Goal: Navigation & Orientation: Find specific page/section

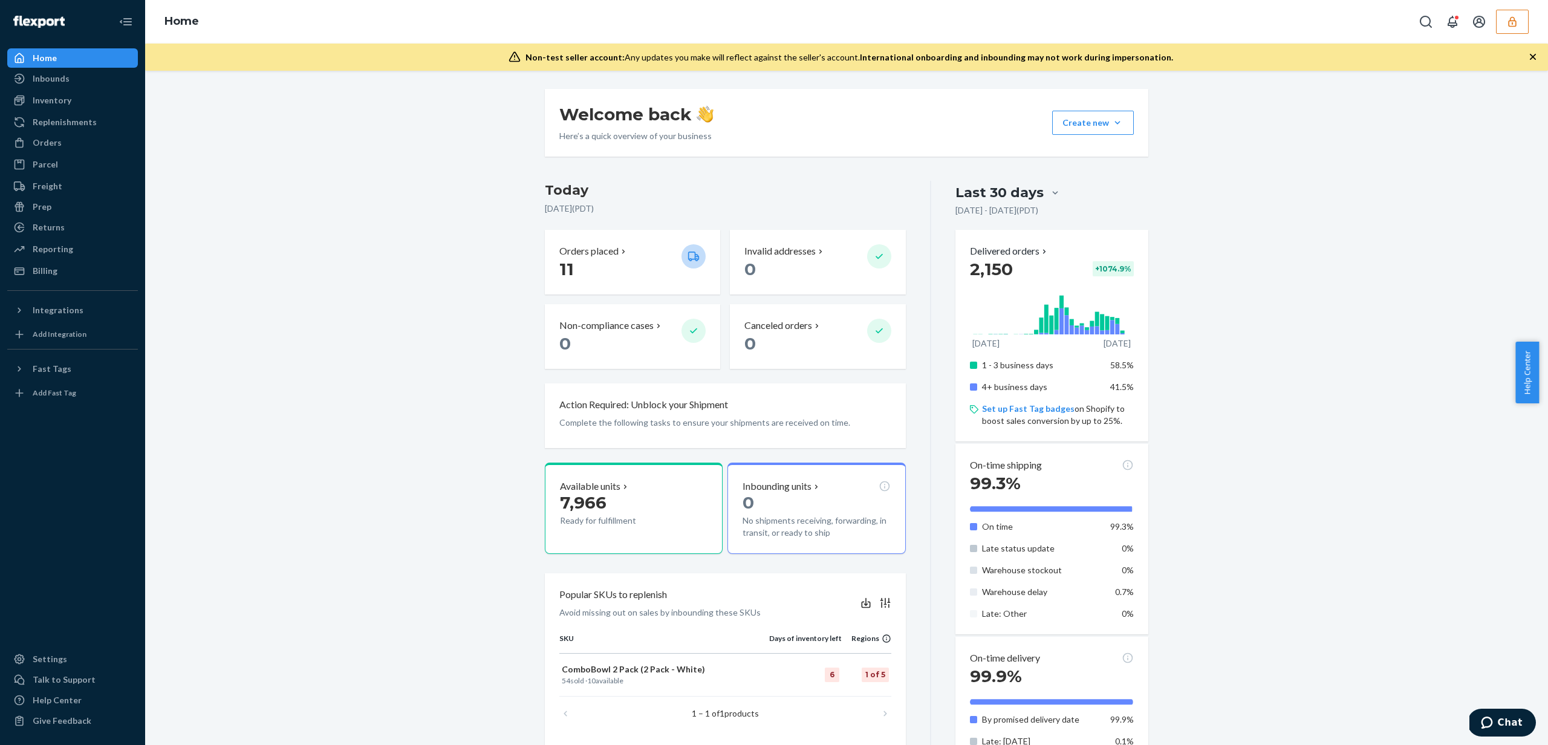
click at [1500, 29] on button "button" at bounding box center [1512, 22] width 33 height 24
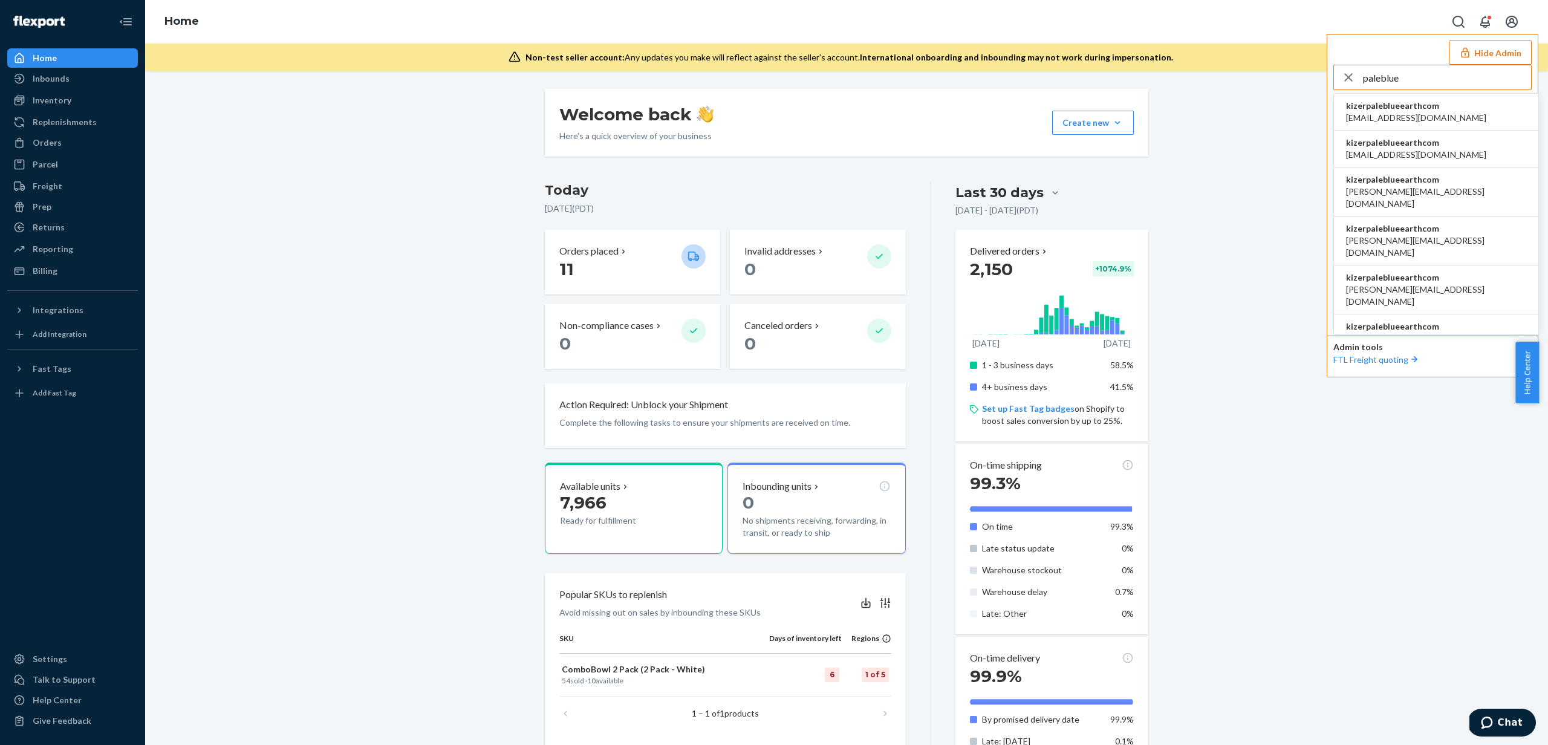
type input "paleblue"
click at [1461, 111] on span "kizerpaleblueearthcom" at bounding box center [1416, 106] width 140 height 12
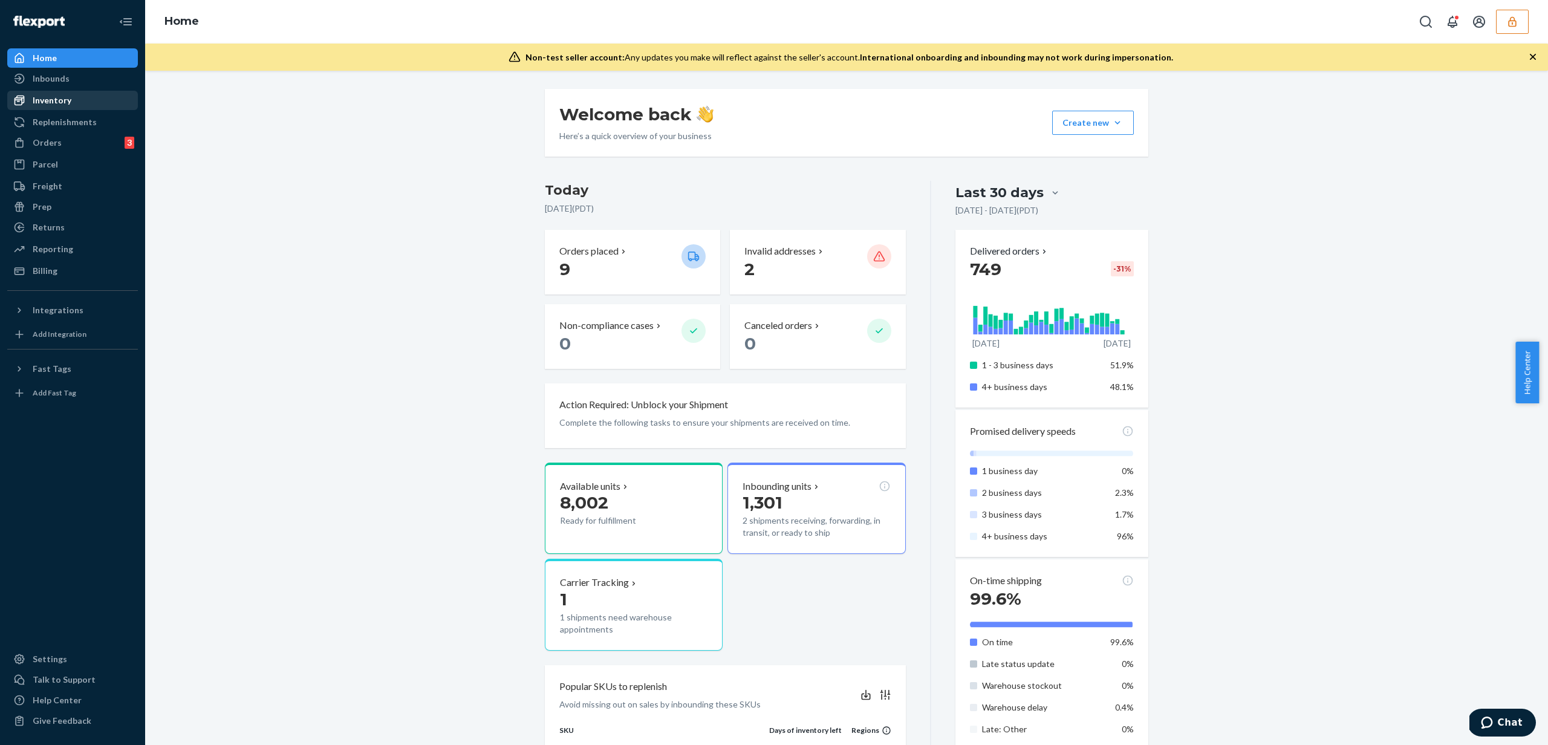
click at [61, 96] on div "Inventory" at bounding box center [52, 100] width 39 height 12
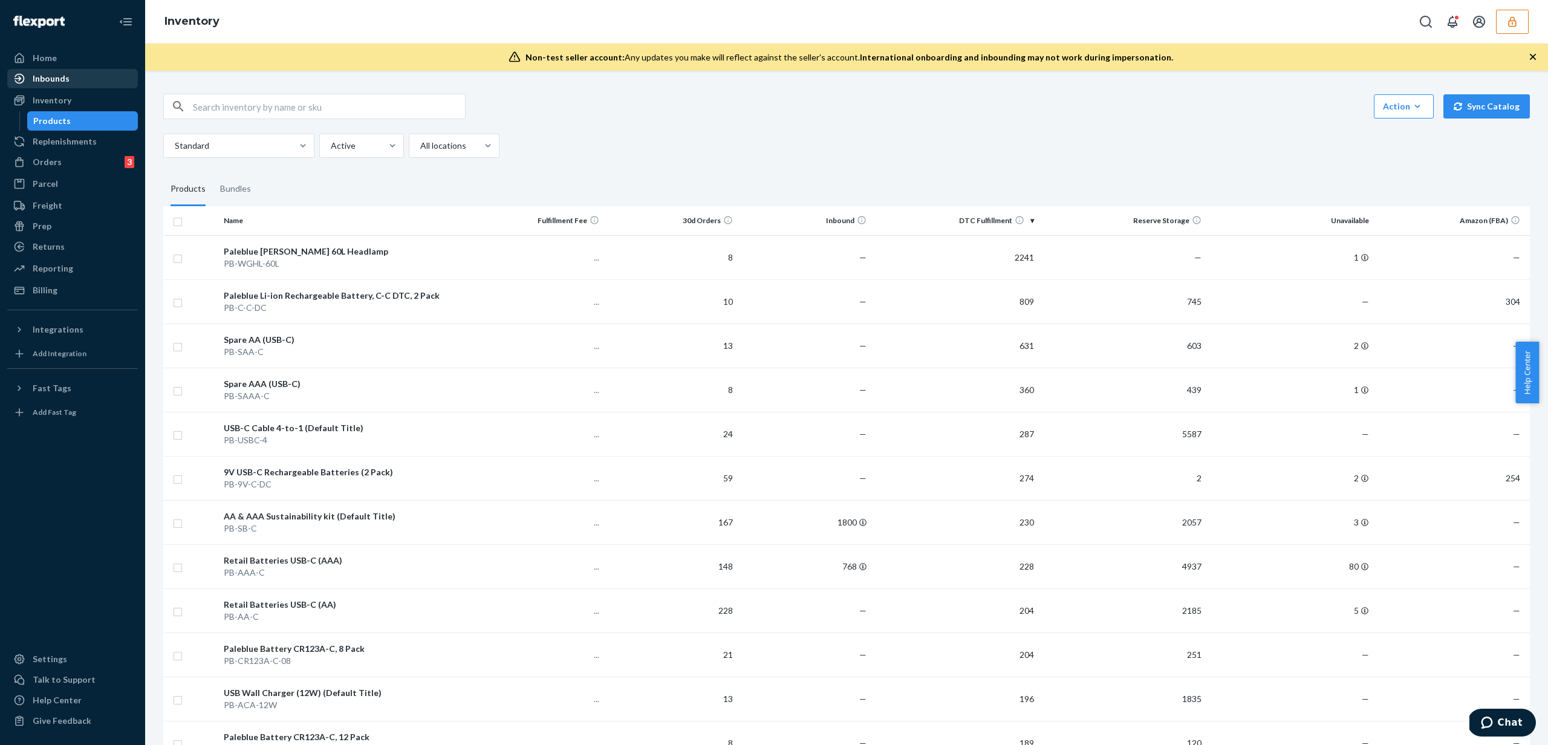
click at [67, 85] on div "Inbounds" at bounding box center [72, 78] width 128 height 17
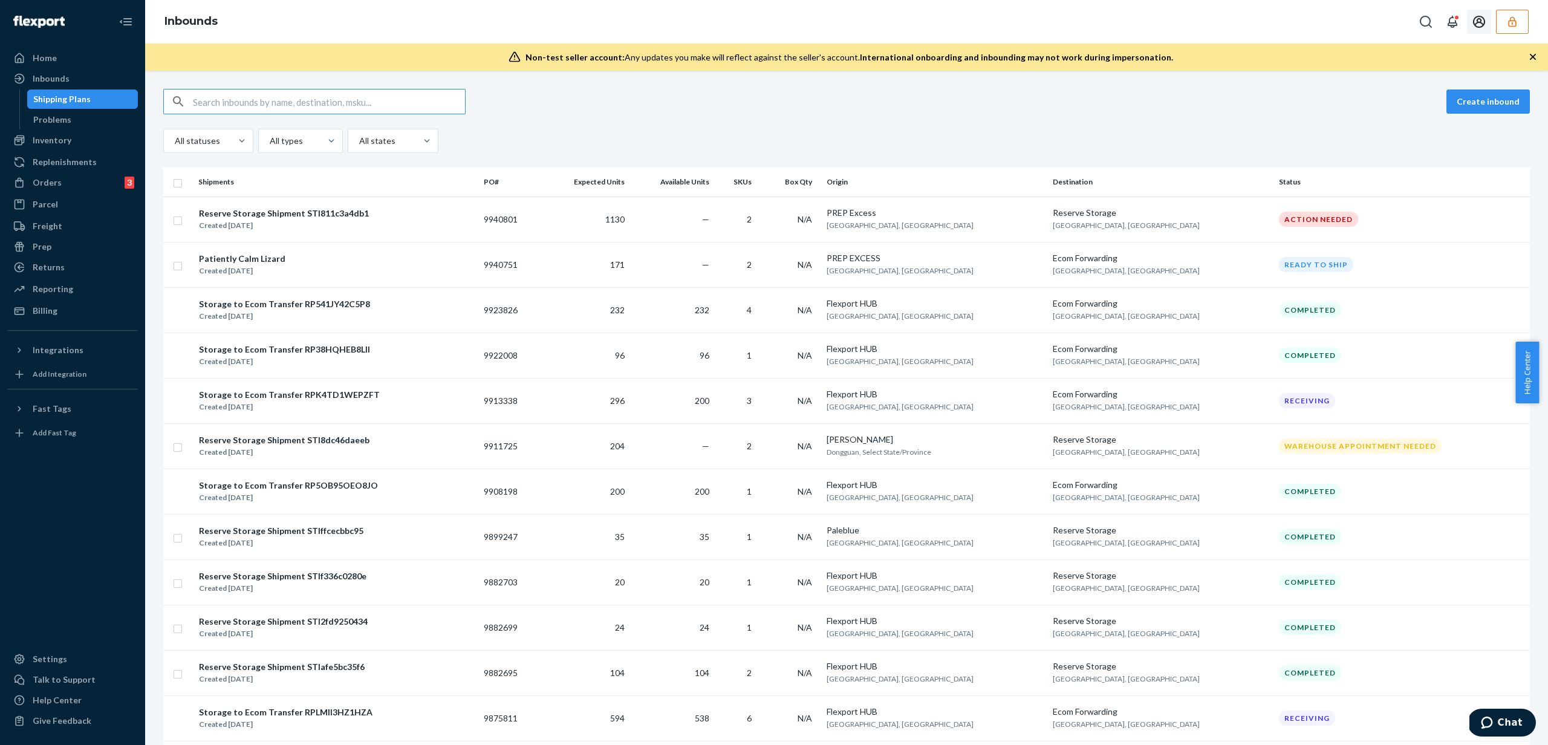
click at [1519, 21] on button "button" at bounding box center [1512, 22] width 33 height 24
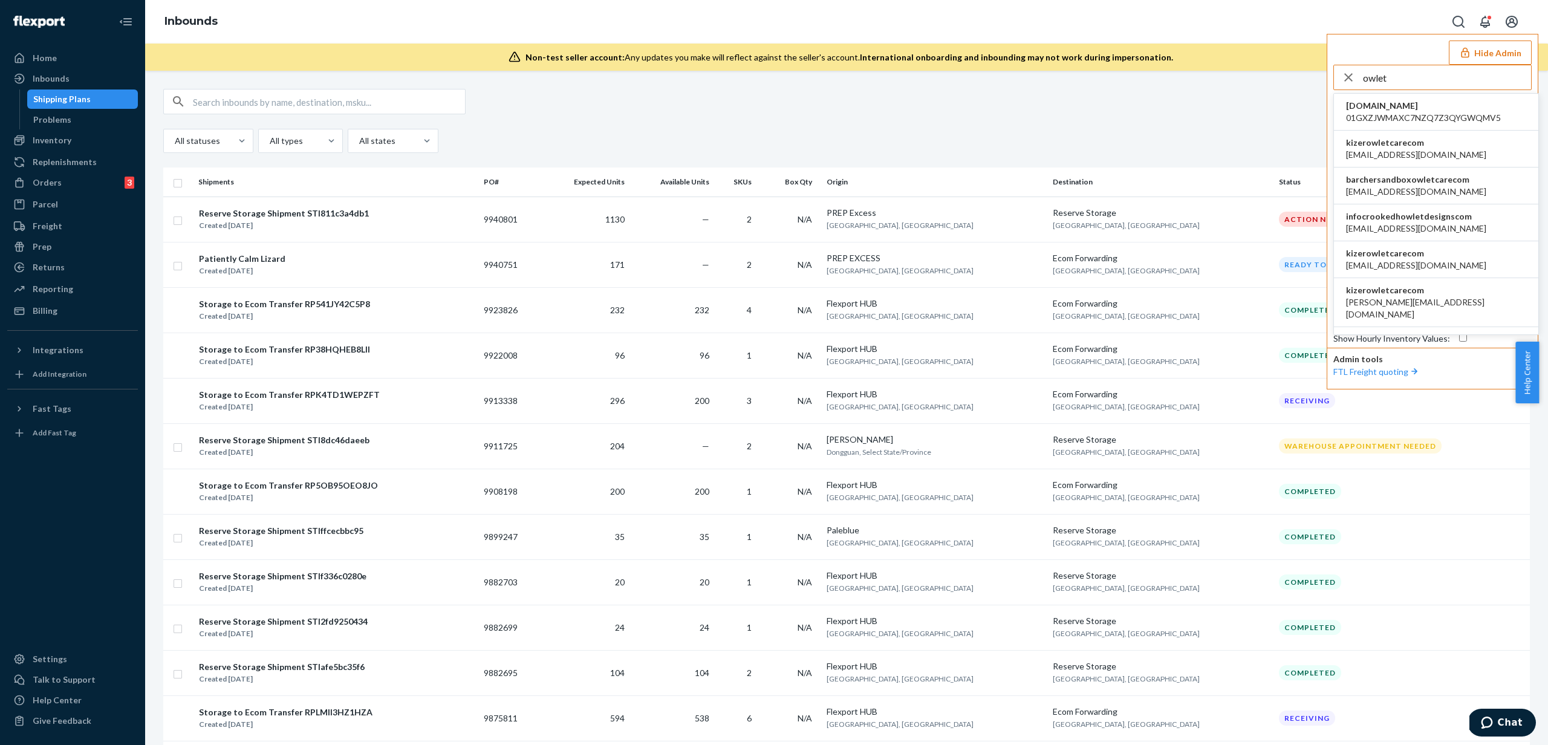
type input "owlet"
click at [1380, 154] on span "[EMAIL_ADDRESS][DOMAIN_NAME]" at bounding box center [1416, 155] width 140 height 12
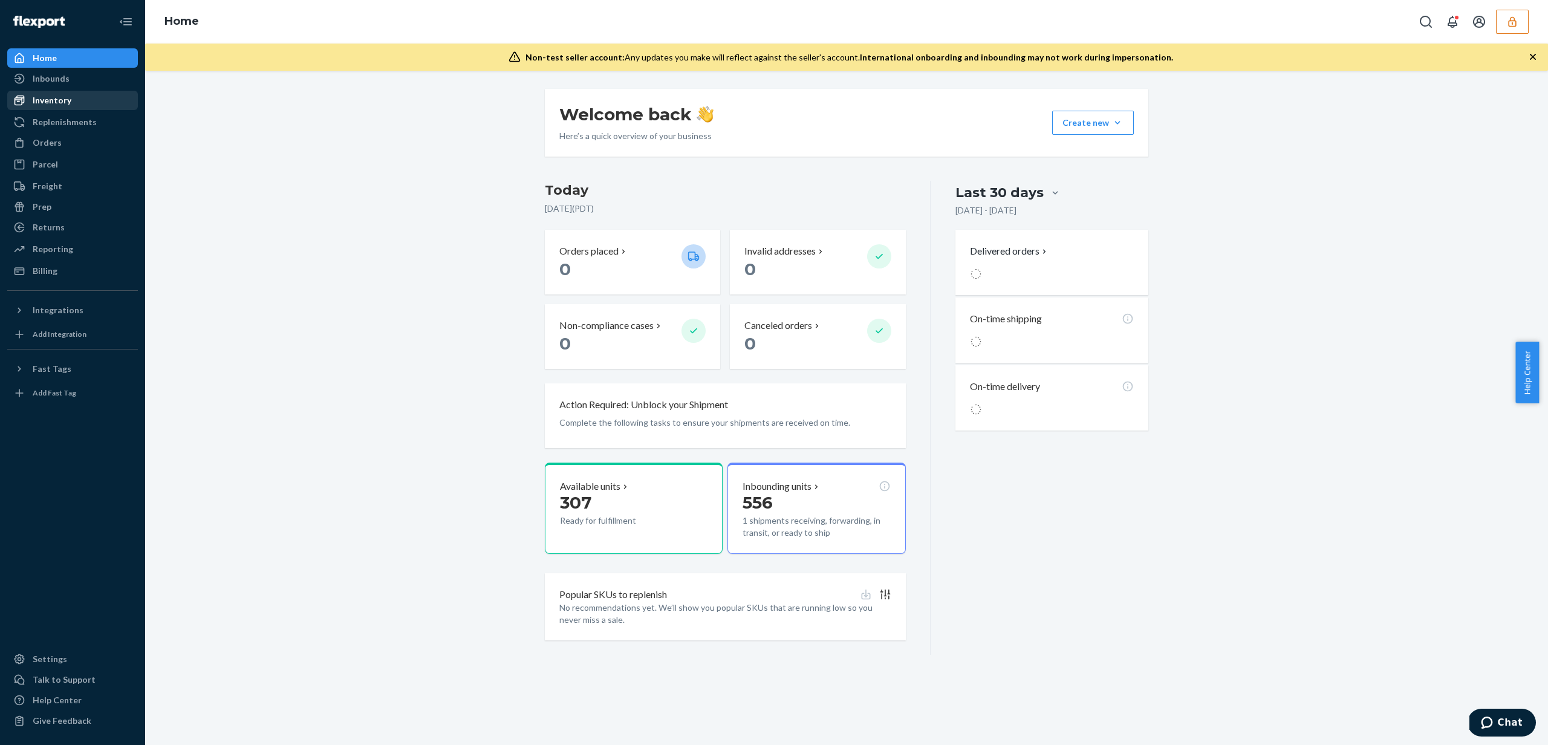
click at [82, 99] on div "Inventory" at bounding box center [72, 100] width 128 height 17
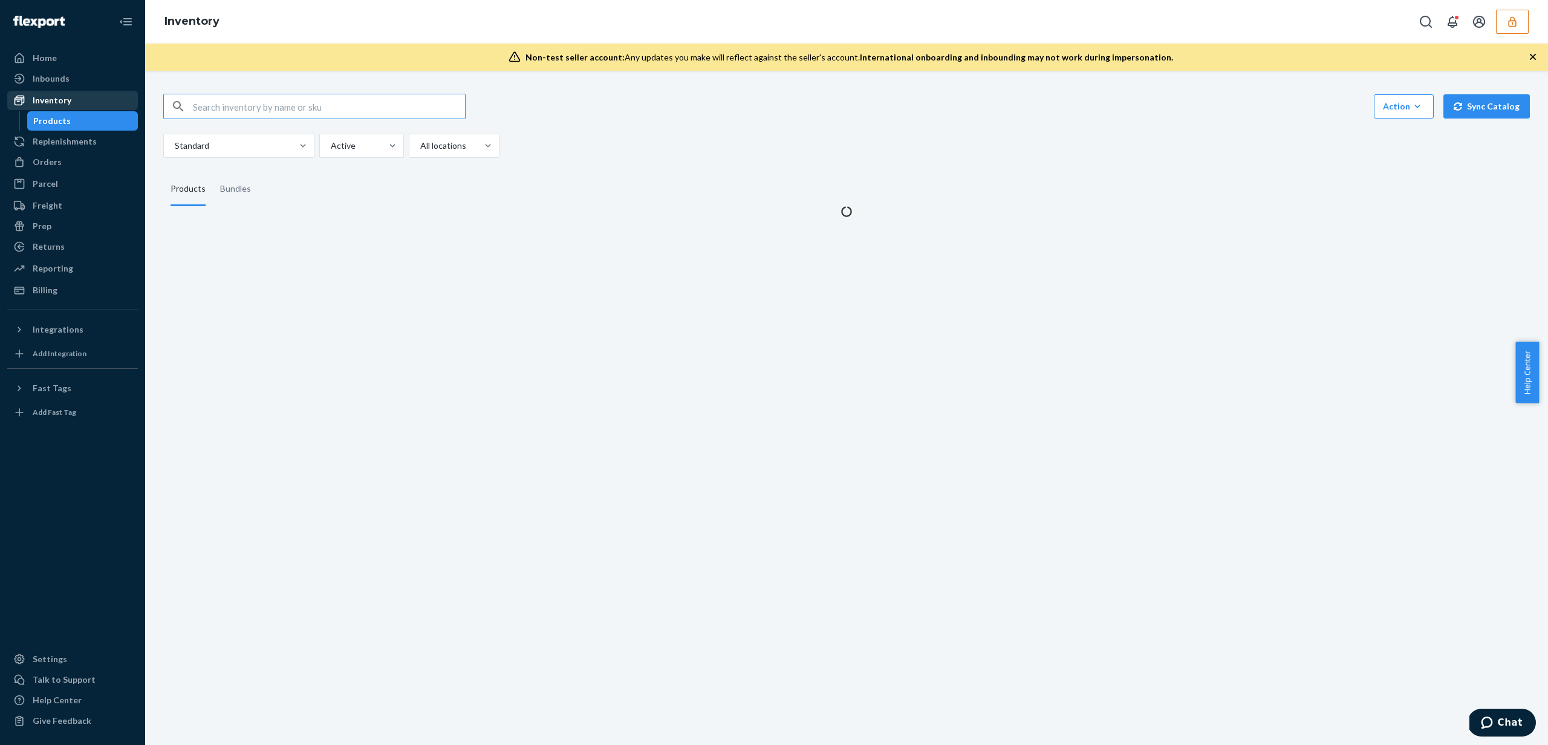
click at [82, 99] on div "Inventory" at bounding box center [72, 100] width 128 height 17
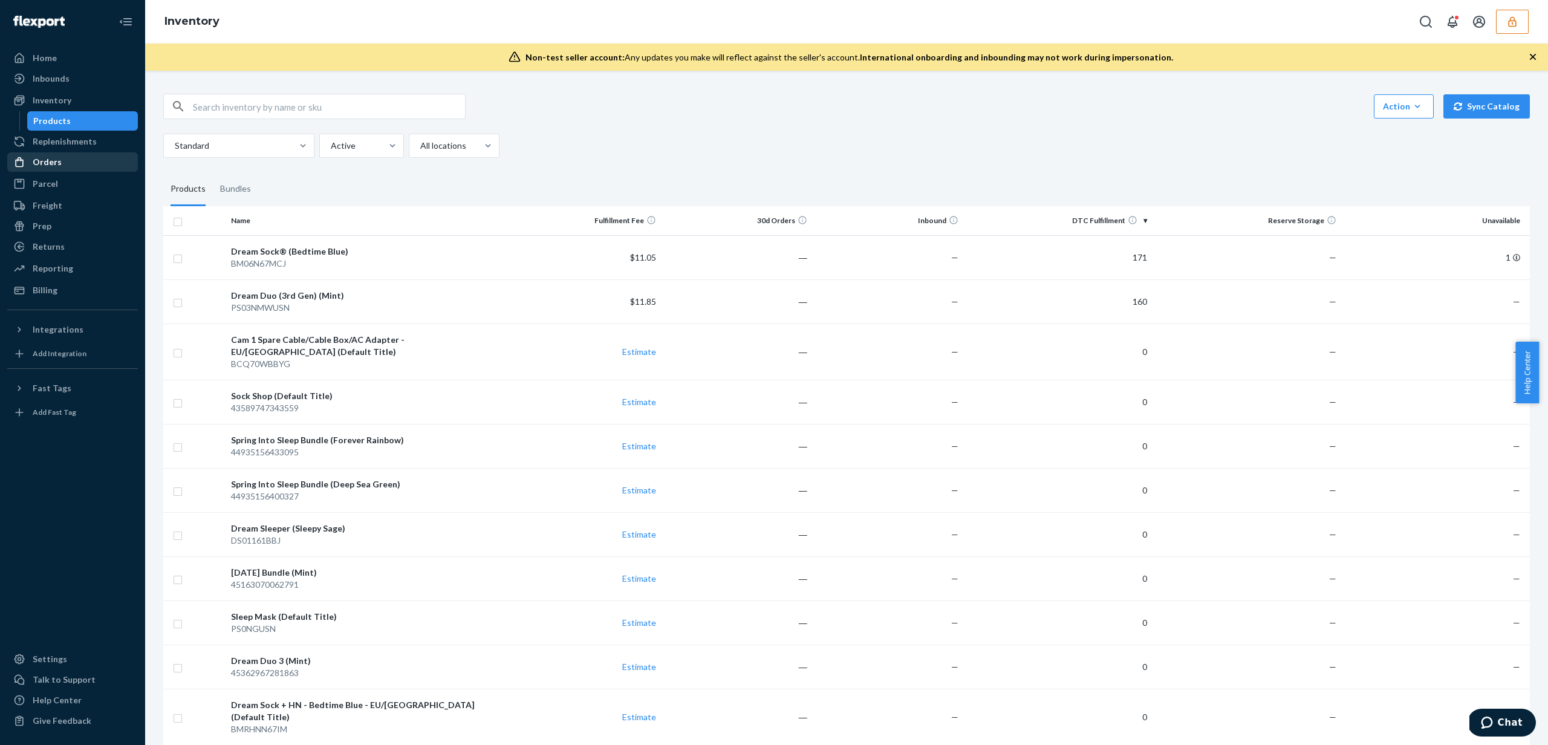
click at [114, 168] on div "Orders" at bounding box center [72, 162] width 128 height 17
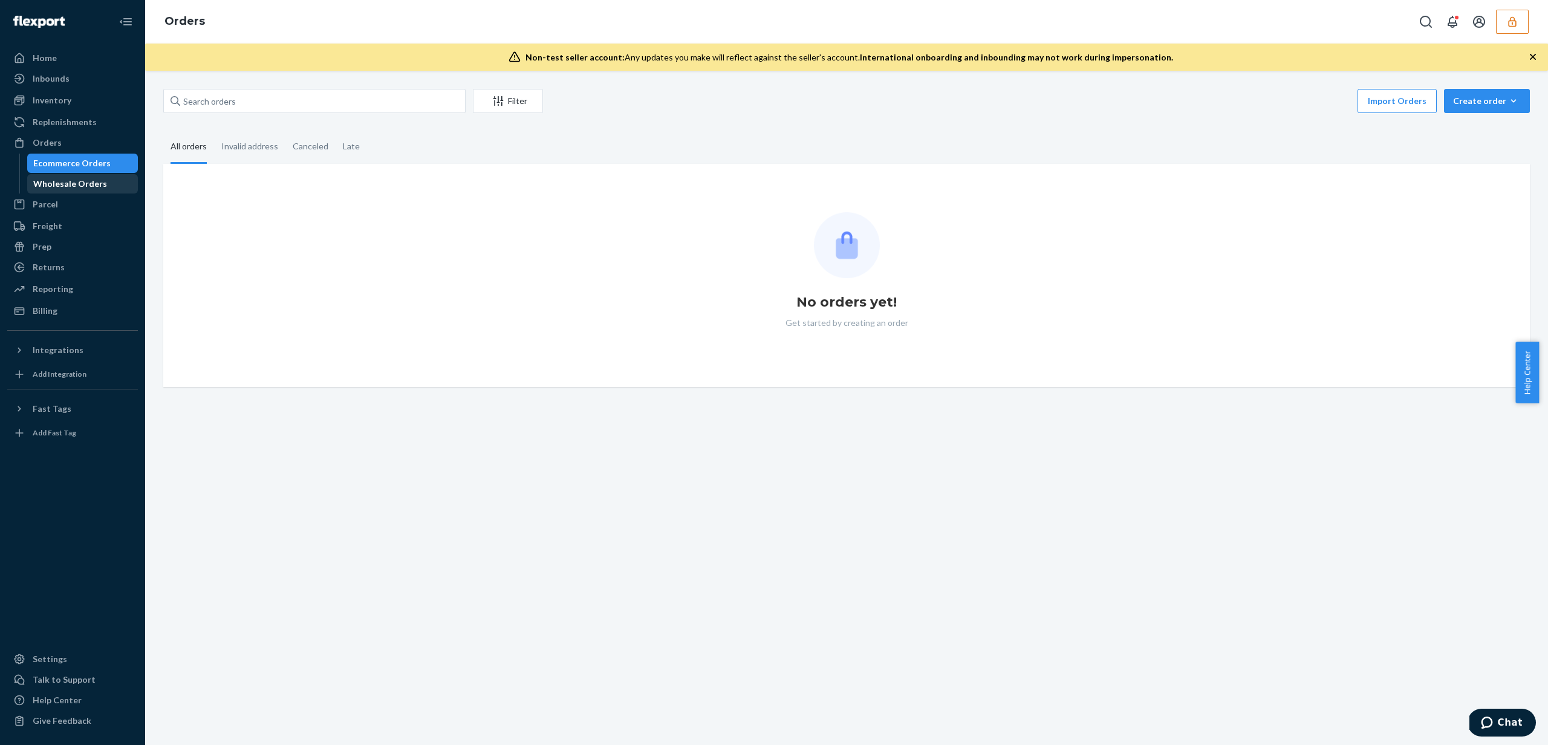
click at [90, 185] on div "Wholesale Orders" at bounding box center [70, 184] width 74 height 12
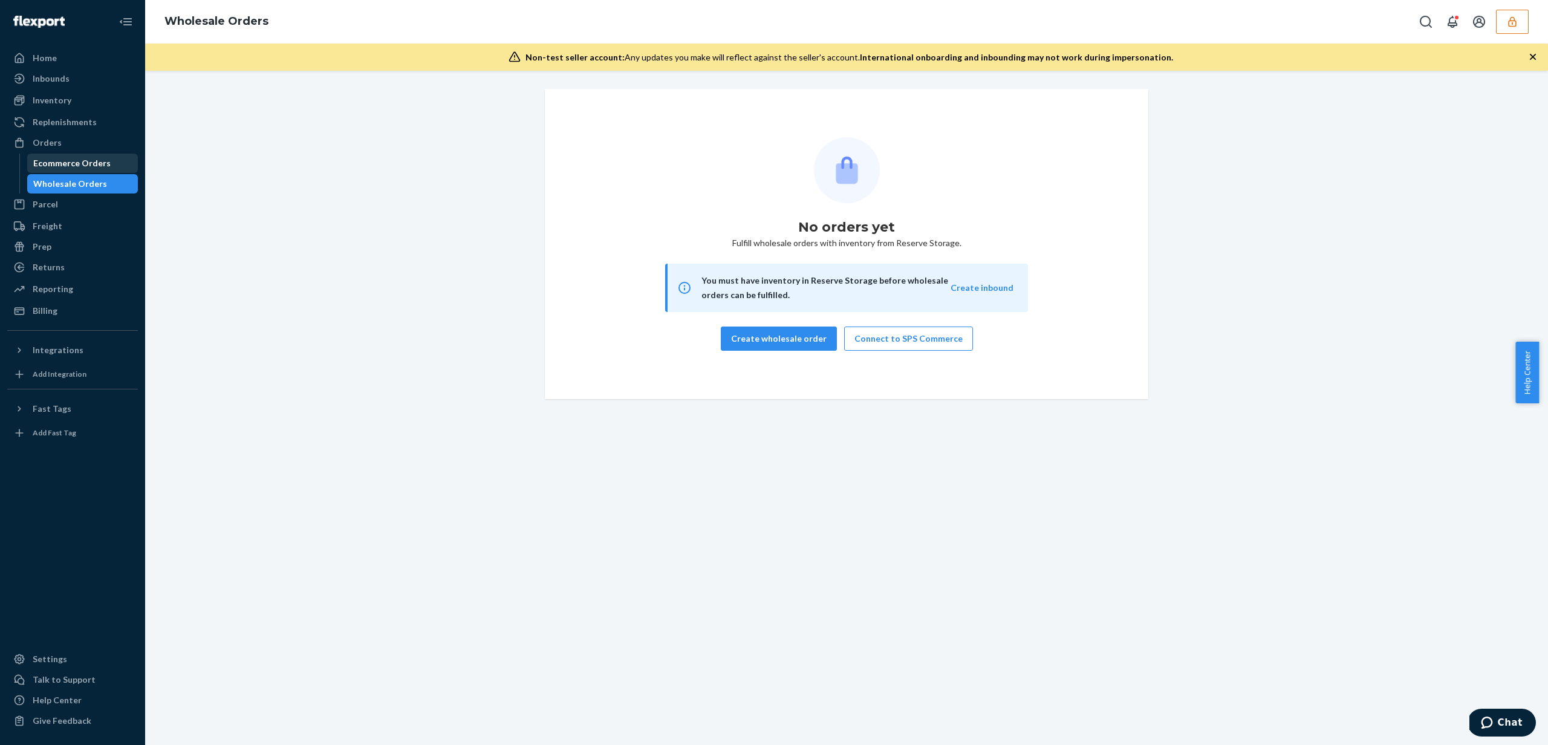
click at [106, 162] on div "Ecommerce Orders" at bounding box center [82, 163] width 109 height 17
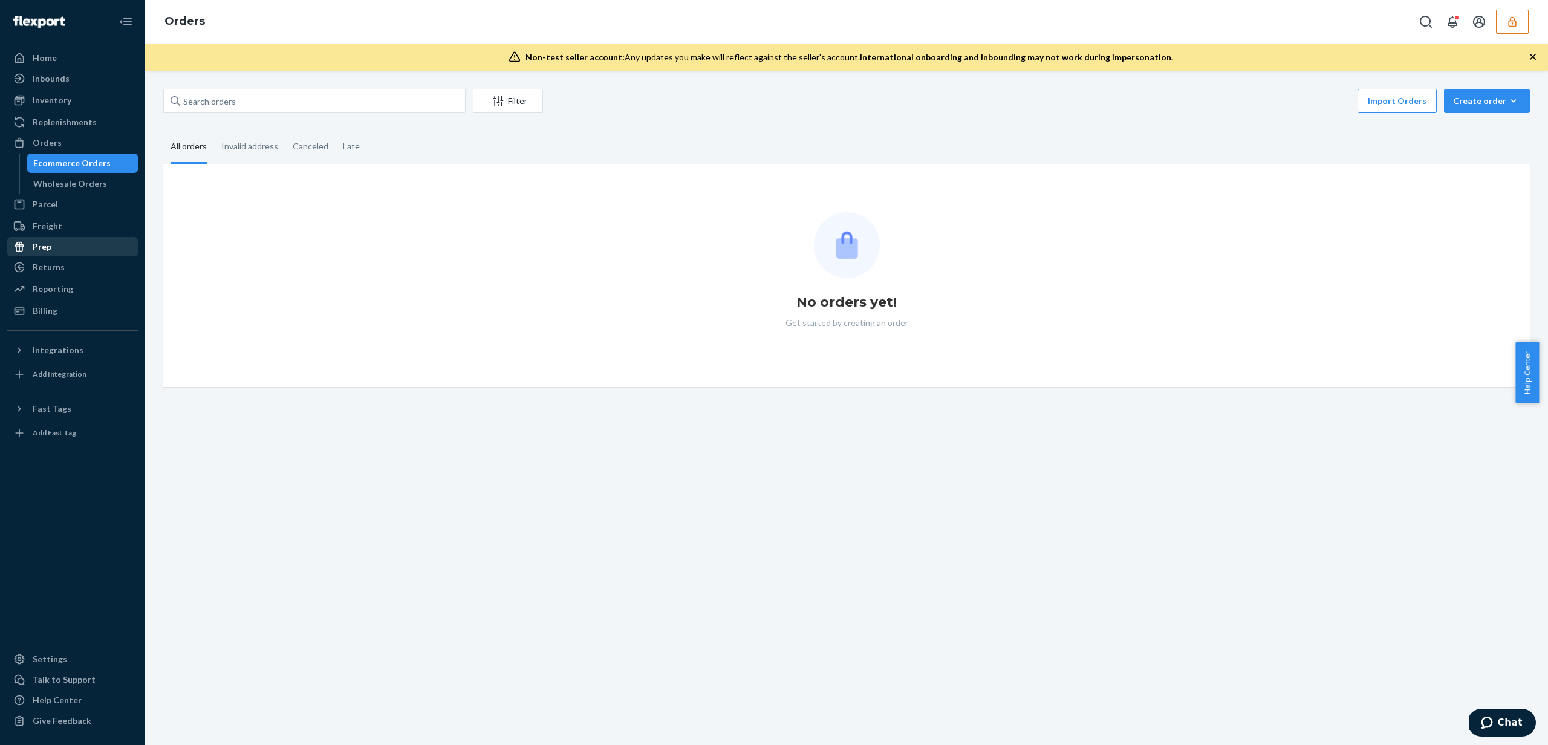
click at [57, 248] on div "Prep" at bounding box center [72, 246] width 128 height 17
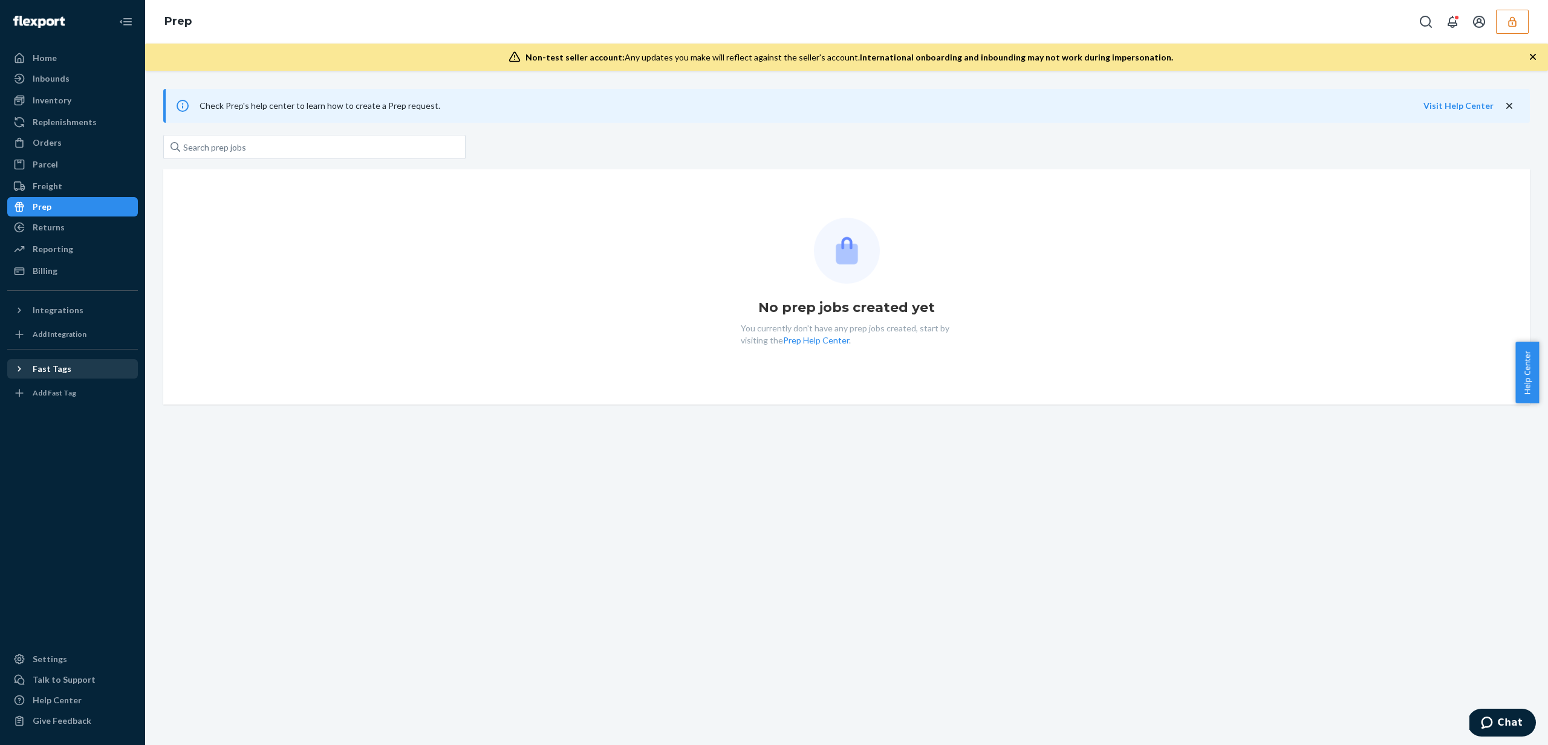
click at [73, 370] on div "Fast Tags" at bounding box center [72, 368] width 128 height 17
click at [86, 319] on button "Integrations" at bounding box center [72, 310] width 131 height 19
click at [83, 393] on div "Fast Tags" at bounding box center [72, 389] width 128 height 17
click at [73, 313] on div "Integrations" at bounding box center [58, 310] width 51 height 12
click at [54, 653] on div "Settings" at bounding box center [50, 659] width 34 height 12
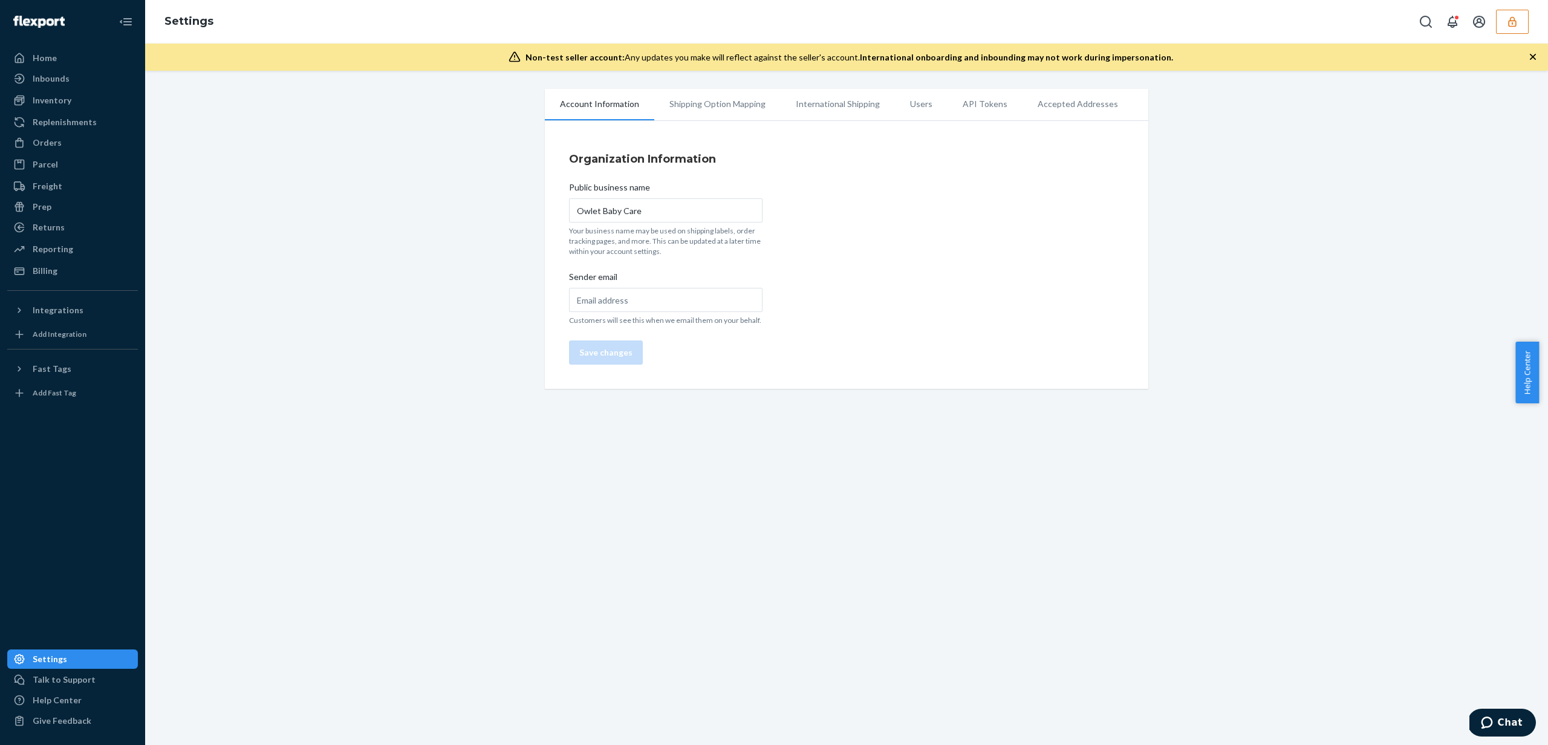
click at [743, 100] on li "Shipping Option Mapping" at bounding box center [717, 104] width 126 height 30
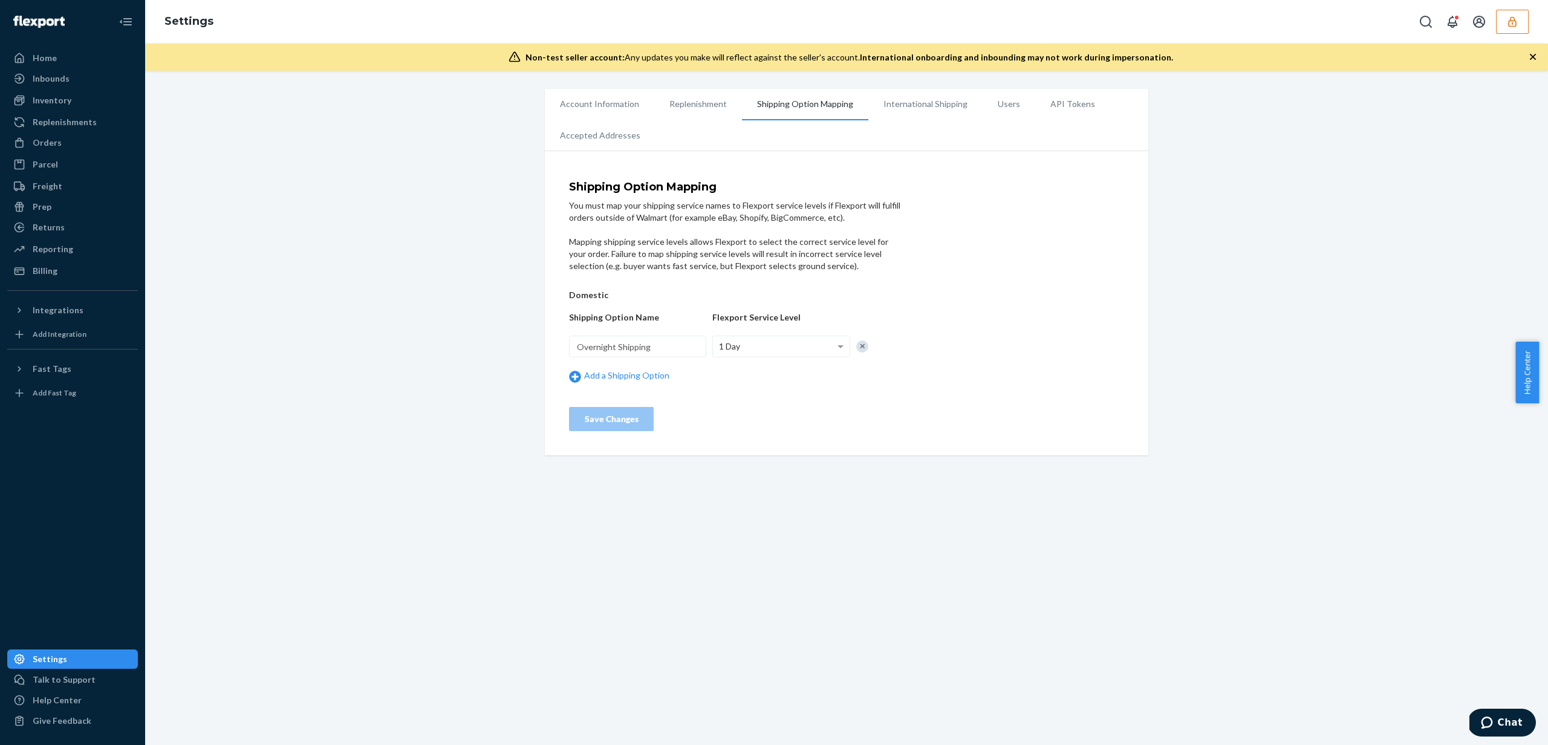
click at [701, 105] on li "Replenishment" at bounding box center [698, 104] width 88 height 30
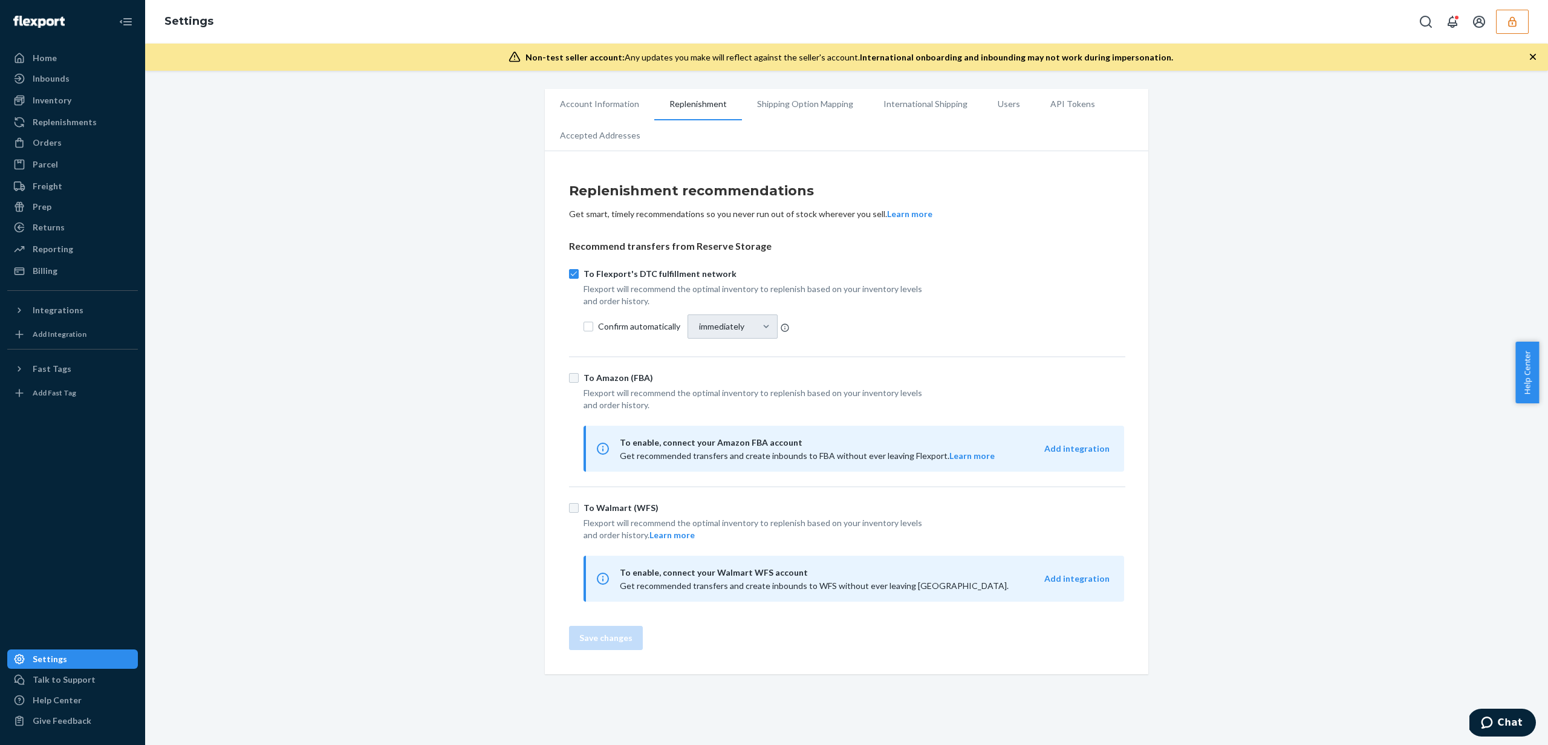
click at [589, 93] on li "Account Information" at bounding box center [599, 104] width 109 height 30
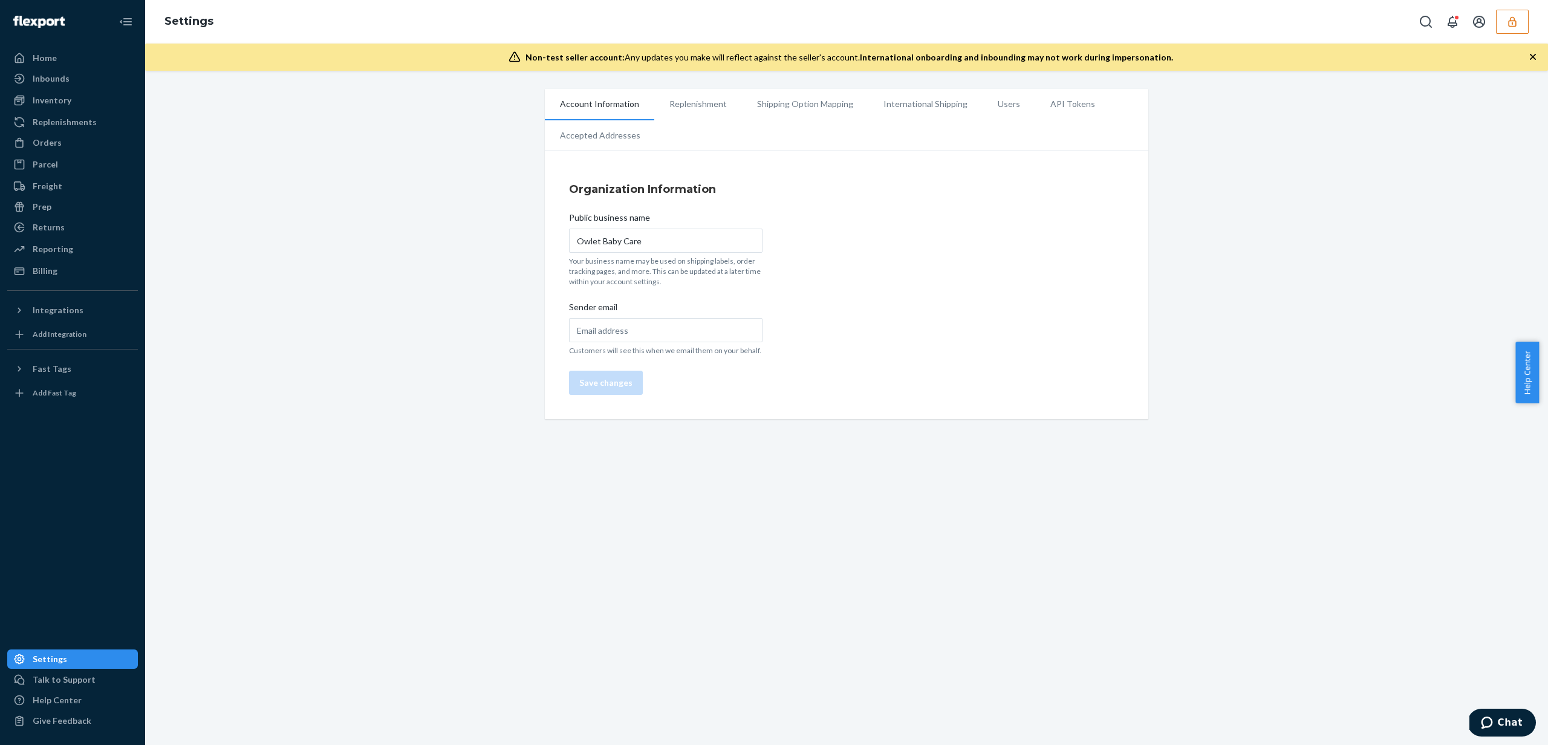
click at [717, 106] on li "Replenishment" at bounding box center [698, 104] width 88 height 30
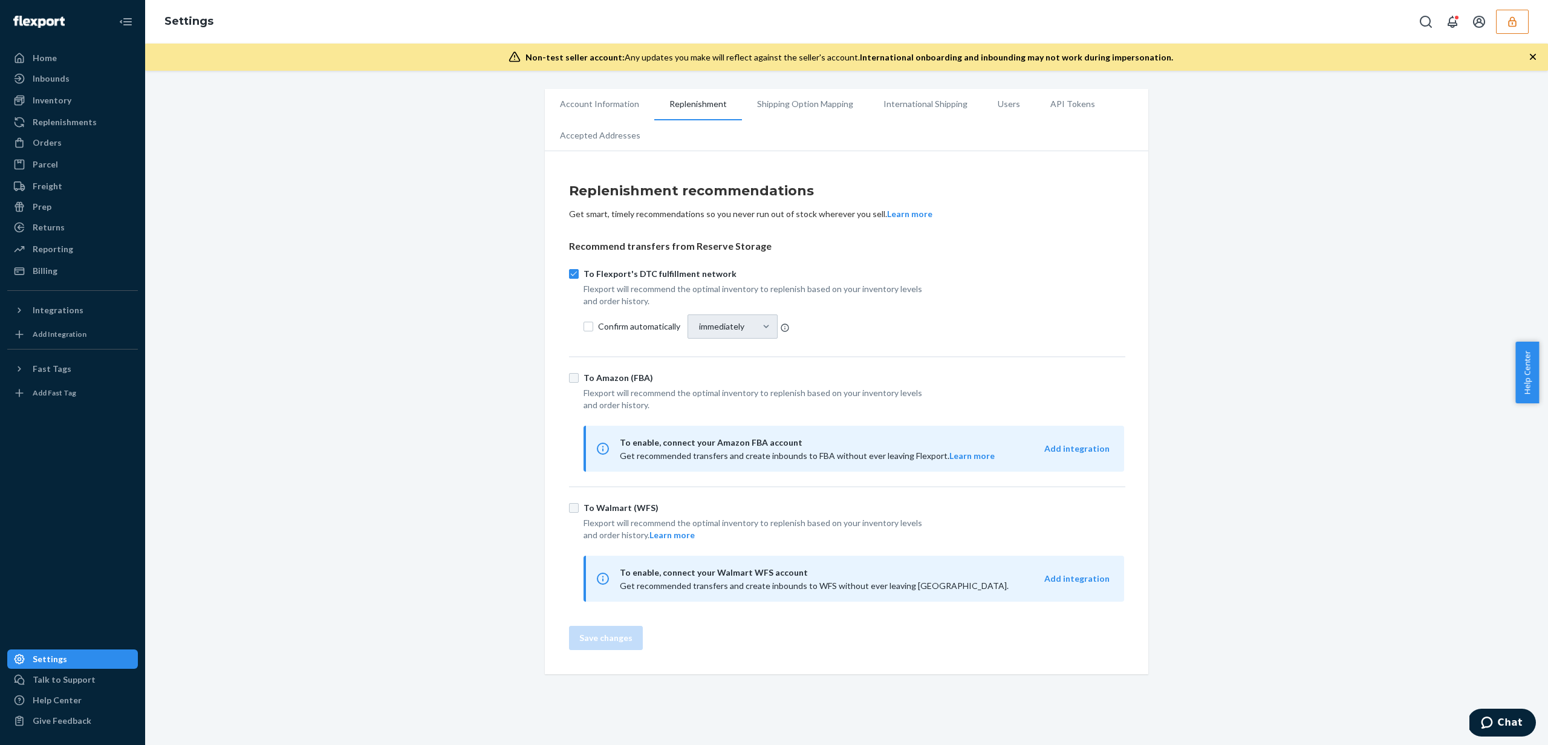
click at [772, 110] on li "Shipping Option Mapping" at bounding box center [805, 104] width 126 height 30
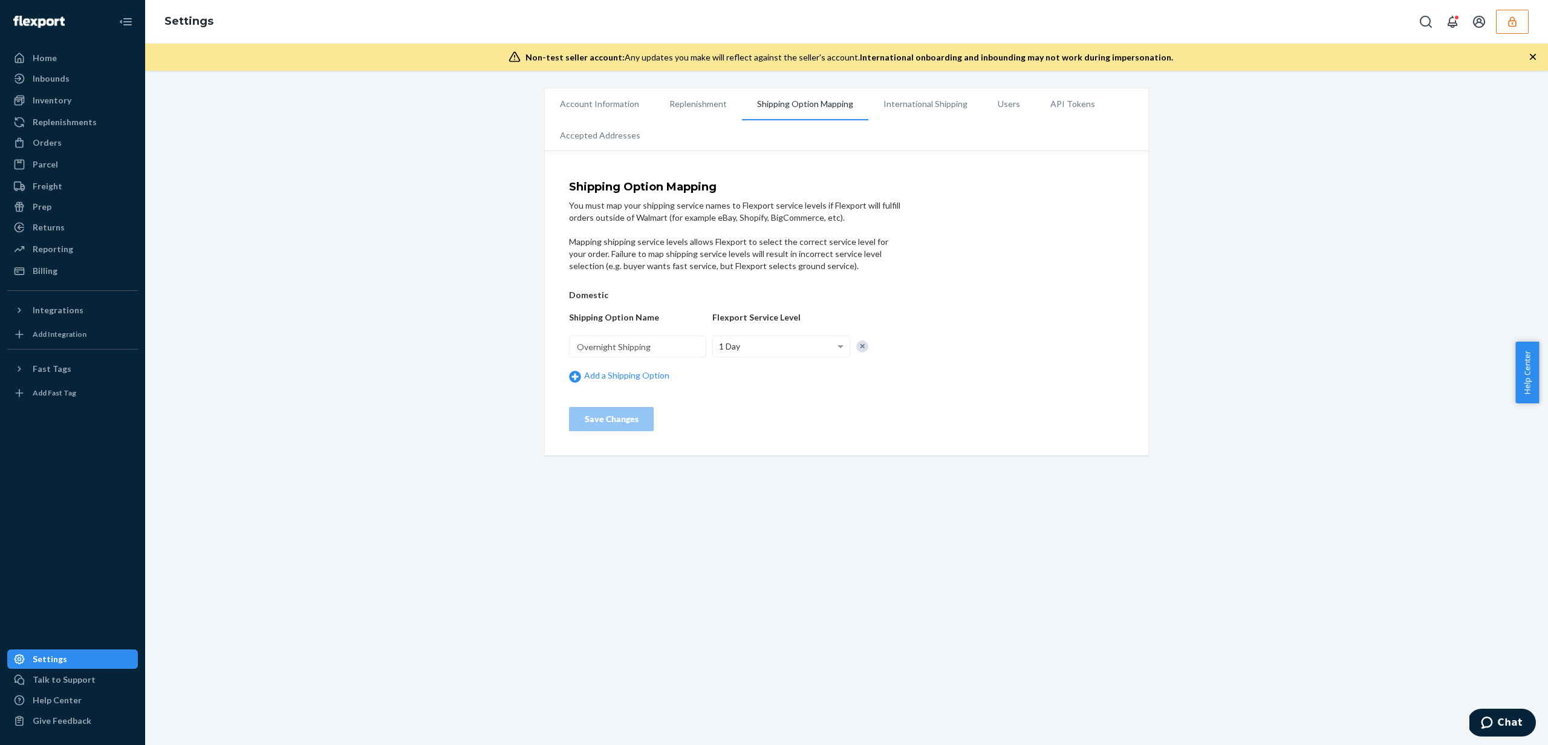
click at [997, 101] on li "Users" at bounding box center [1009, 104] width 53 height 30
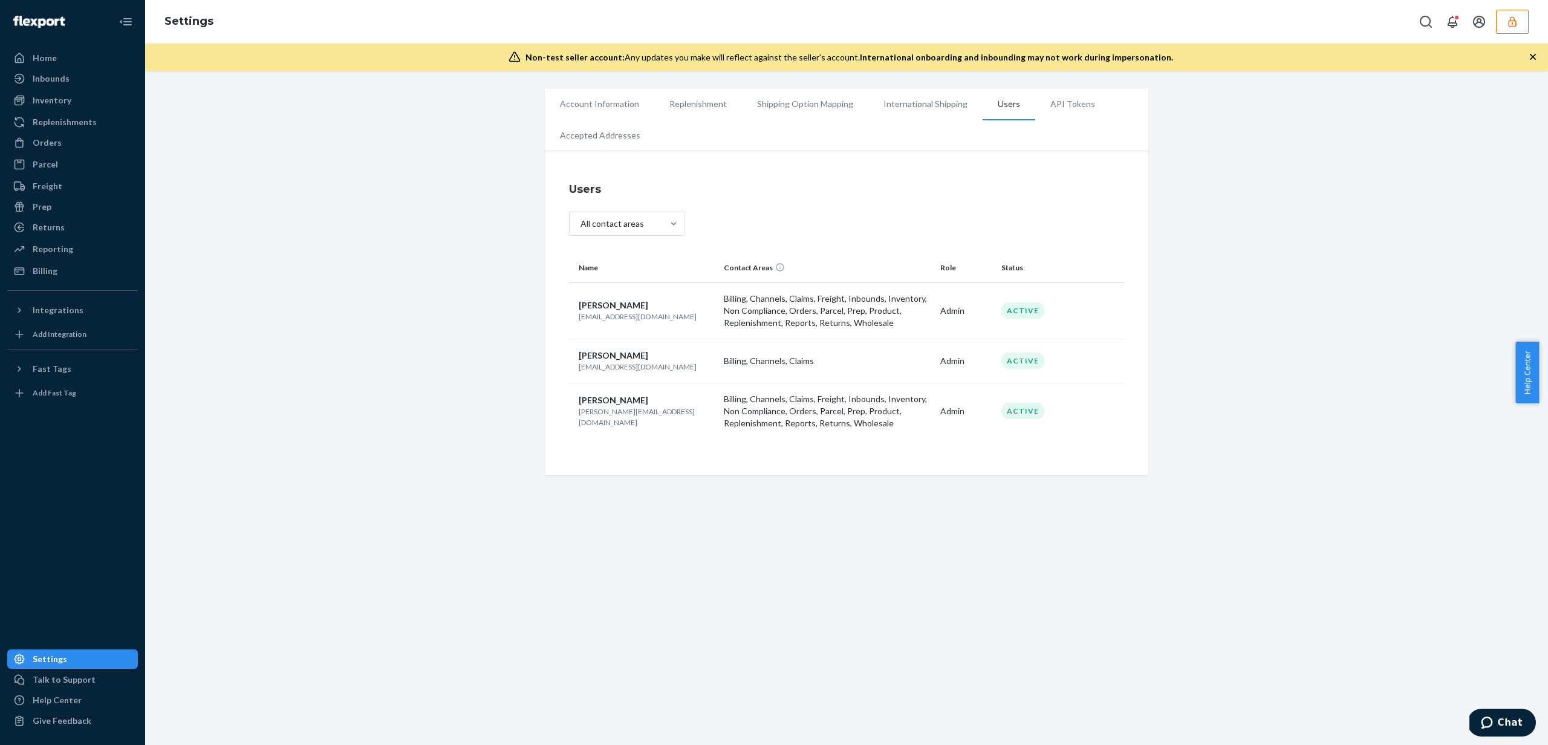
click at [886, 109] on li "International Shipping" at bounding box center [926, 104] width 114 height 30
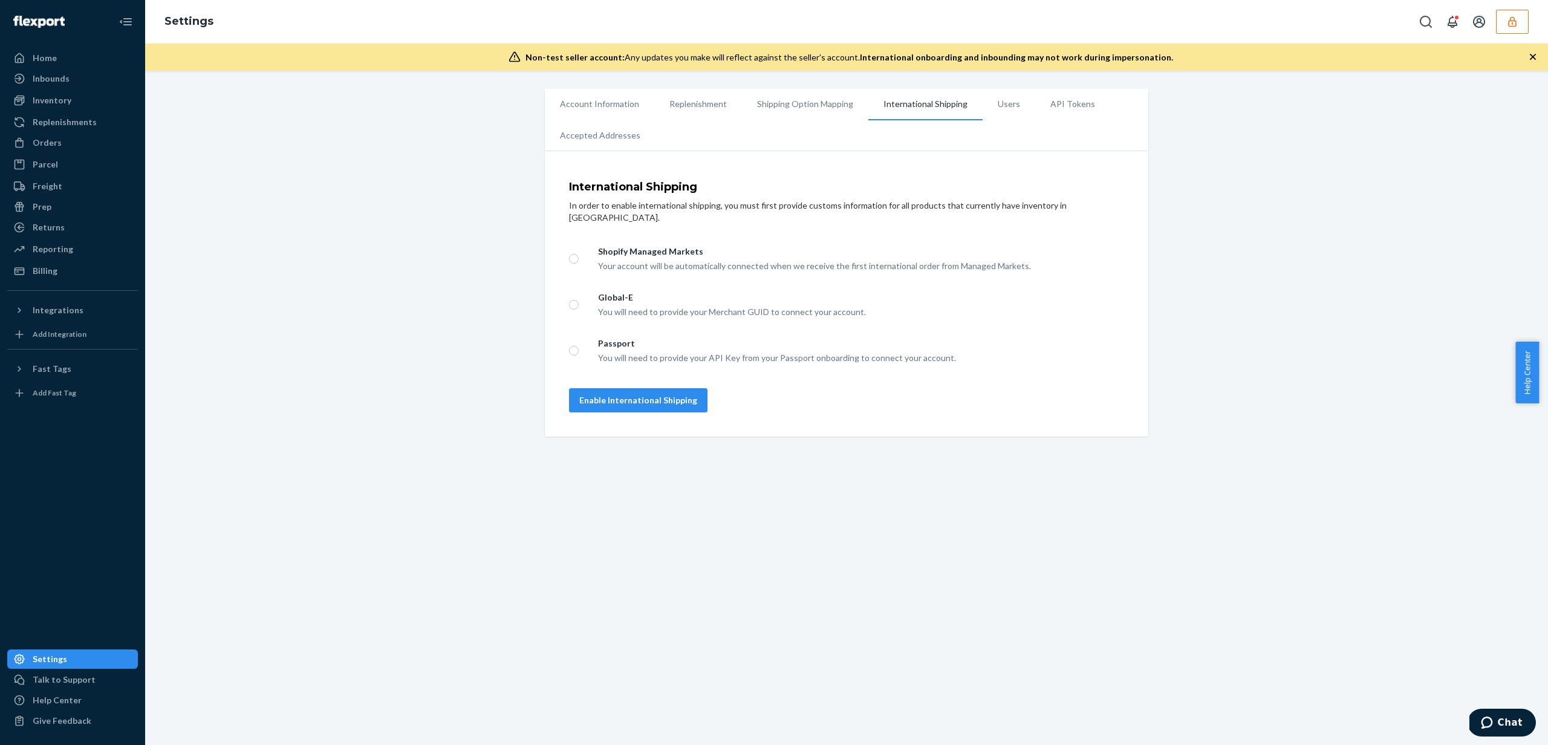
click at [782, 91] on li "Shipping Option Mapping" at bounding box center [805, 104] width 126 height 30
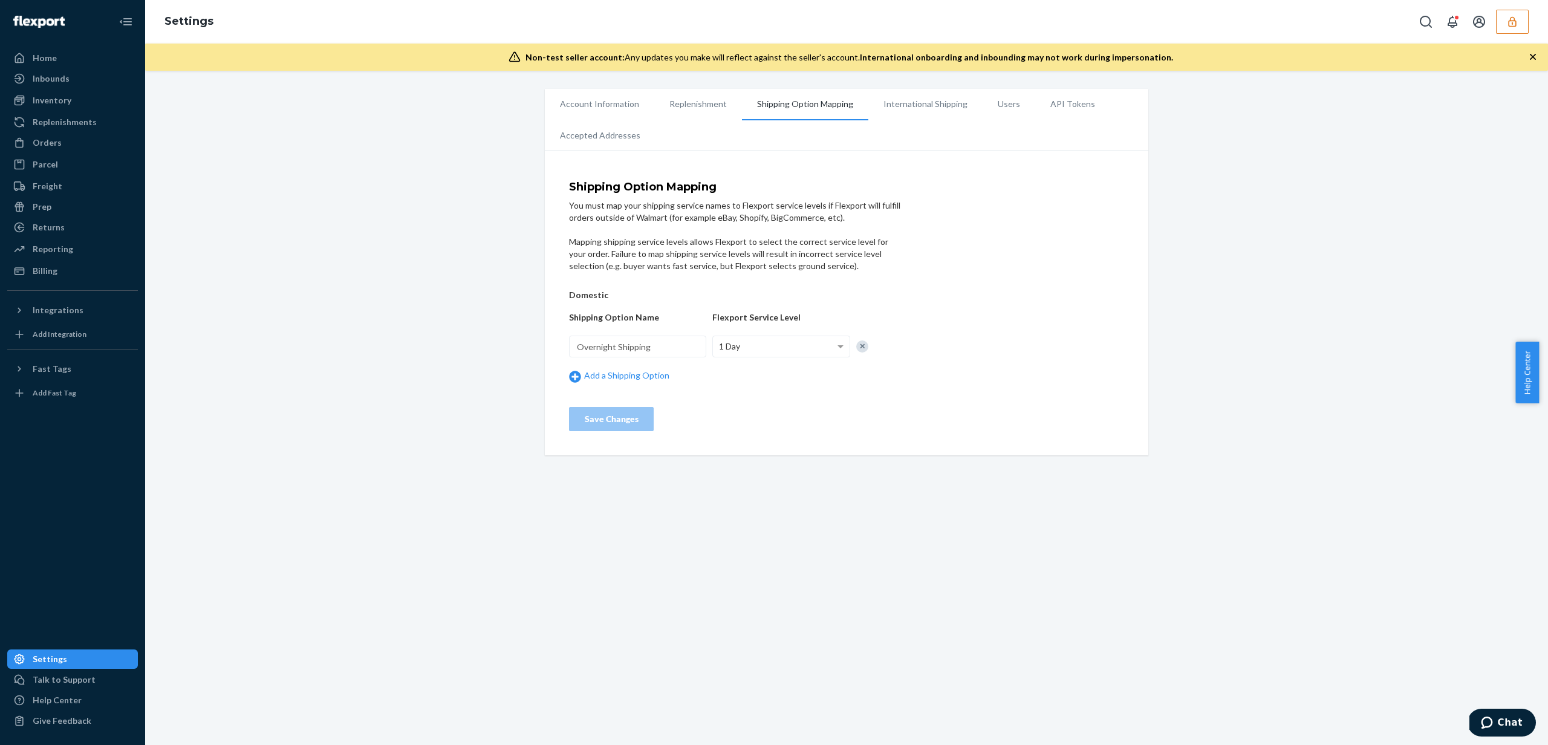
click at [1006, 117] on li "Users" at bounding box center [1009, 104] width 53 height 30
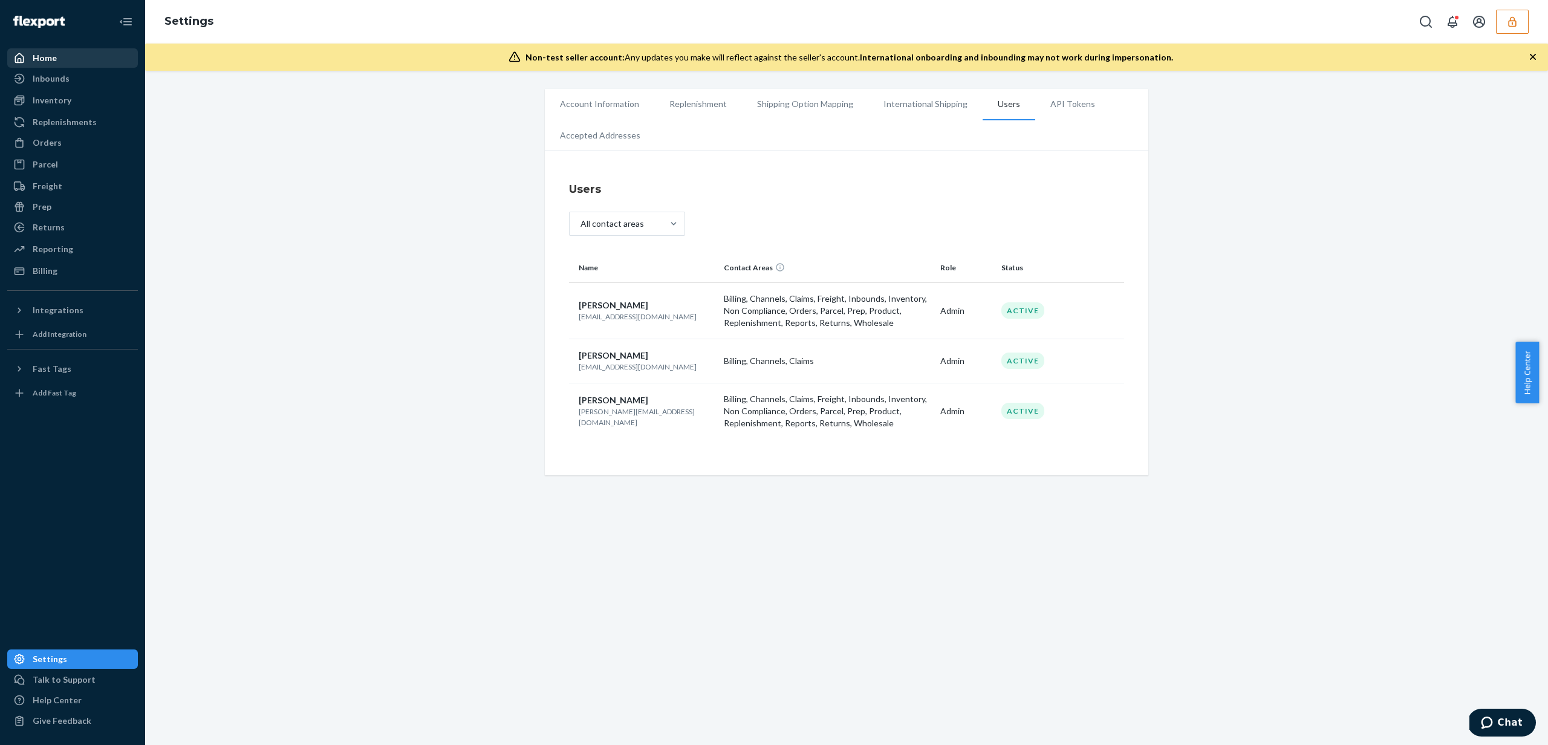
click at [73, 57] on div "Home" at bounding box center [72, 58] width 128 height 17
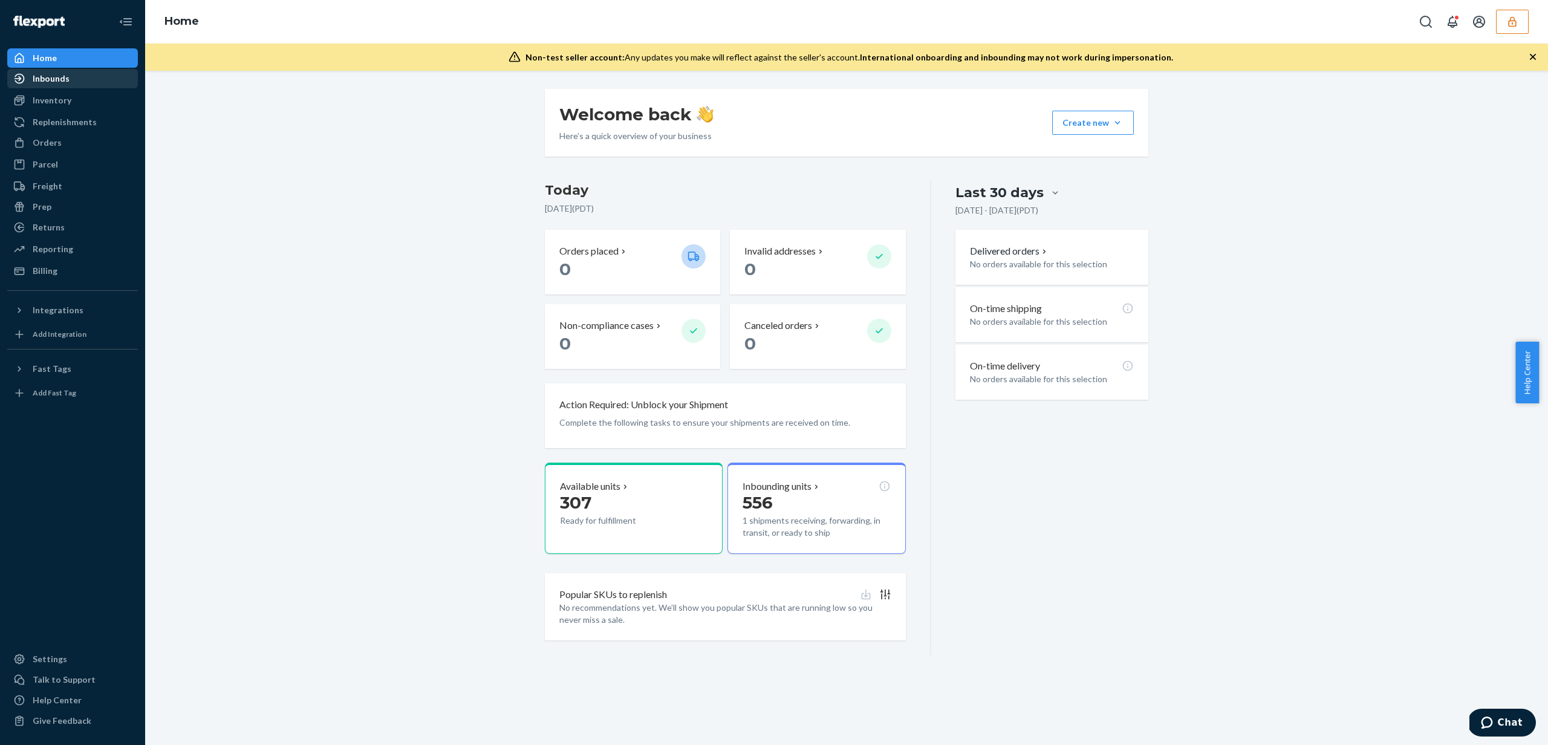
click at [56, 86] on div "Inbounds" at bounding box center [72, 78] width 128 height 17
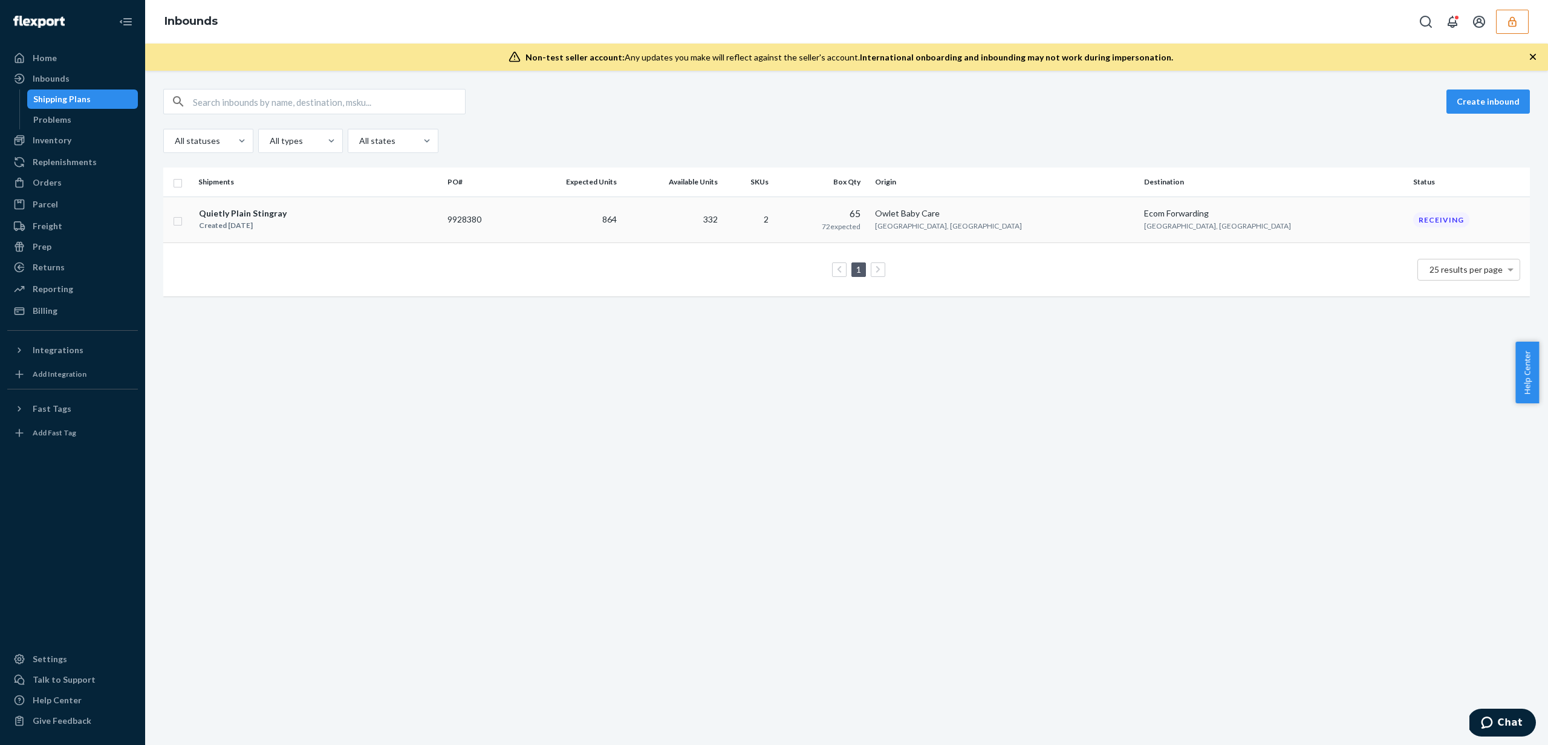
click at [861, 222] on span "72 expected" at bounding box center [841, 226] width 39 height 9
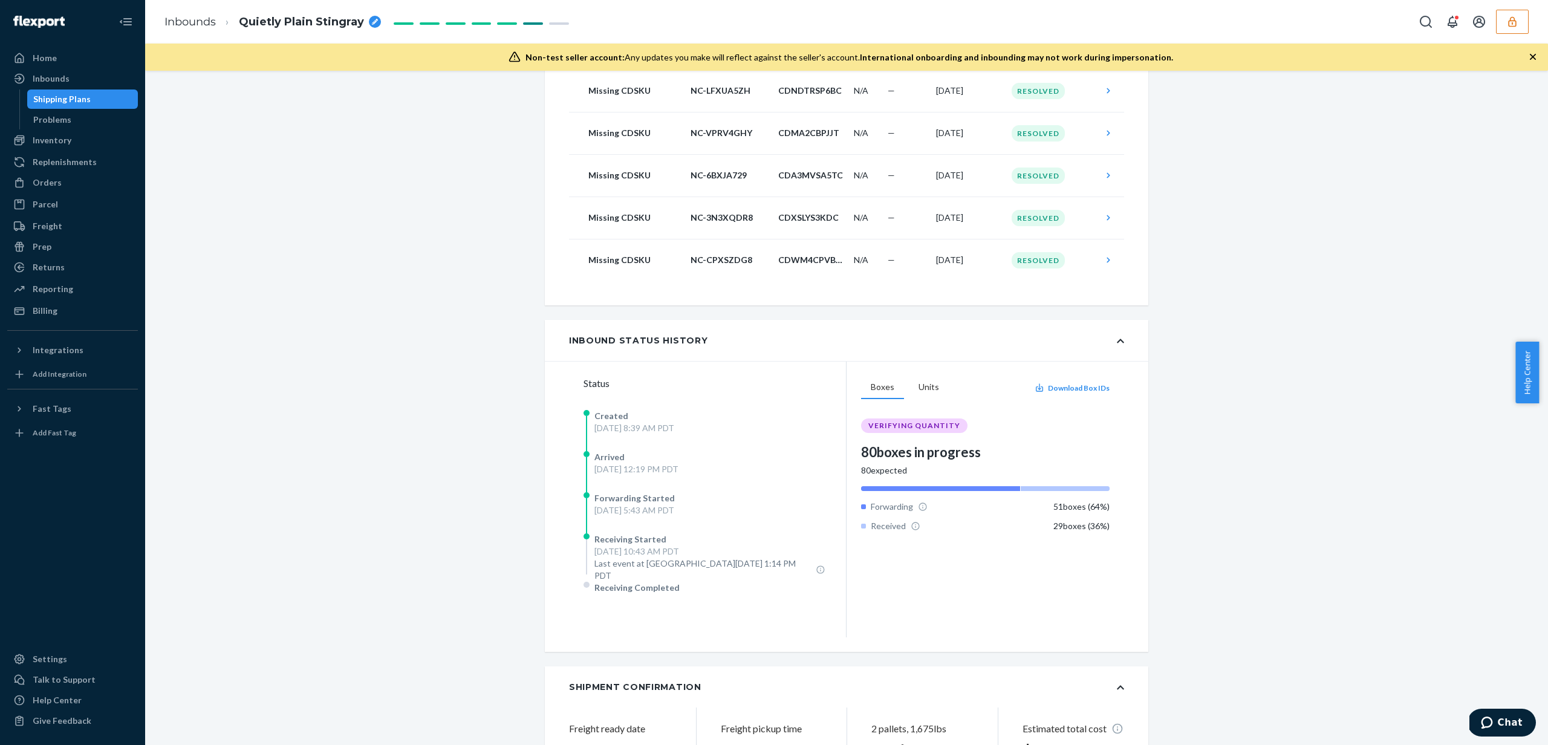
scroll to position [307, 0]
click at [49, 653] on div "Settings" at bounding box center [50, 659] width 34 height 12
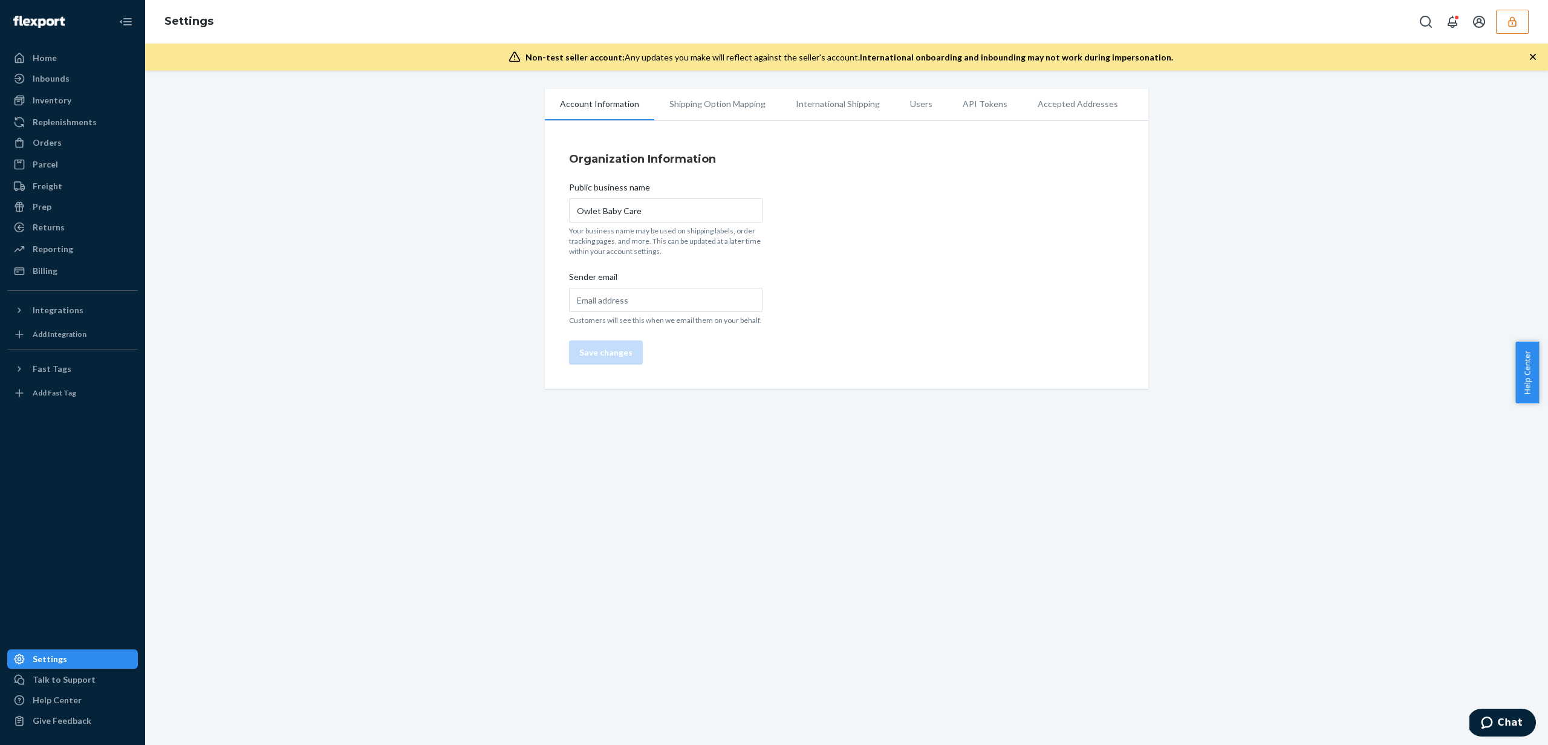
click at [922, 103] on li "Users" at bounding box center [921, 104] width 53 height 30
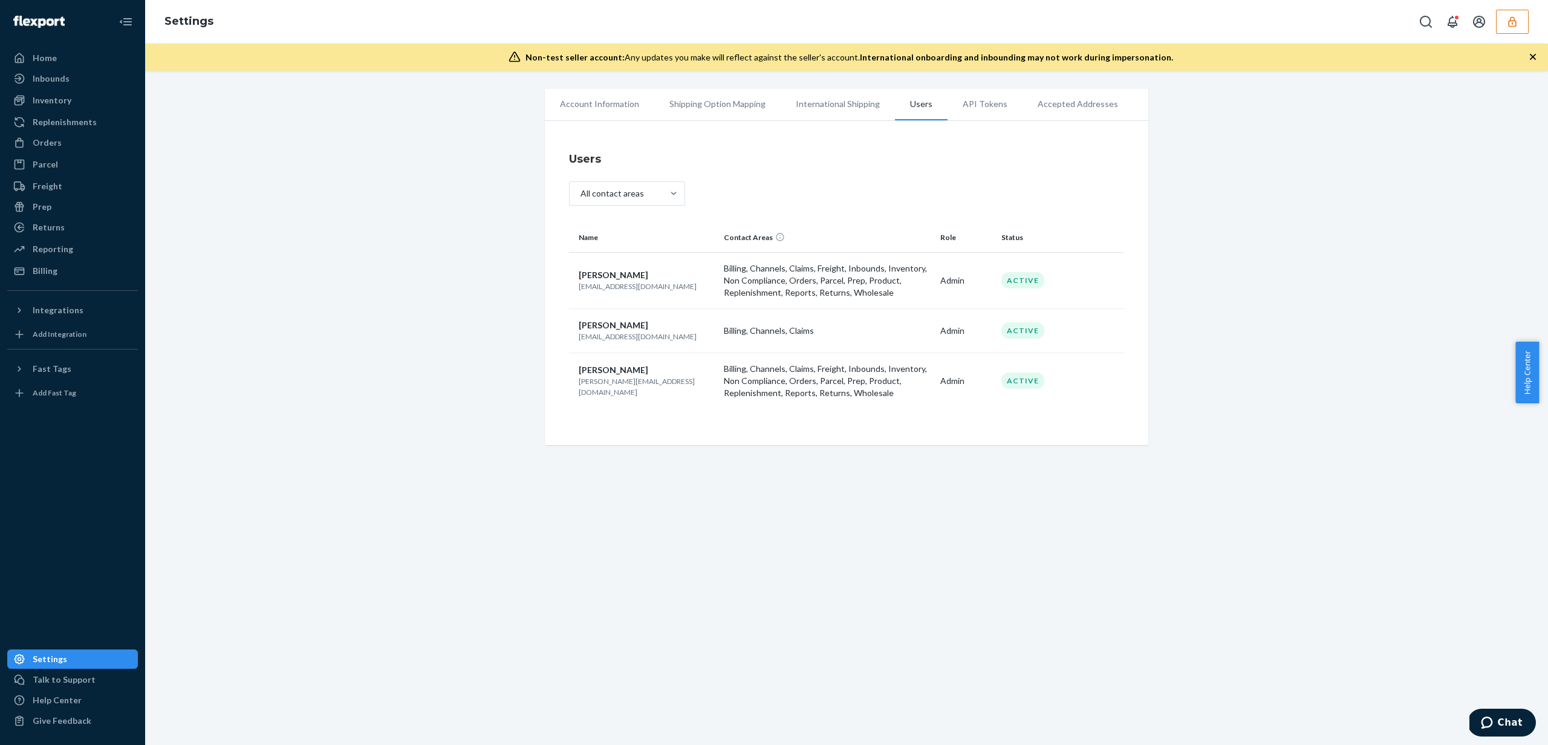
click at [821, 102] on li "International Shipping" at bounding box center [838, 104] width 114 height 30
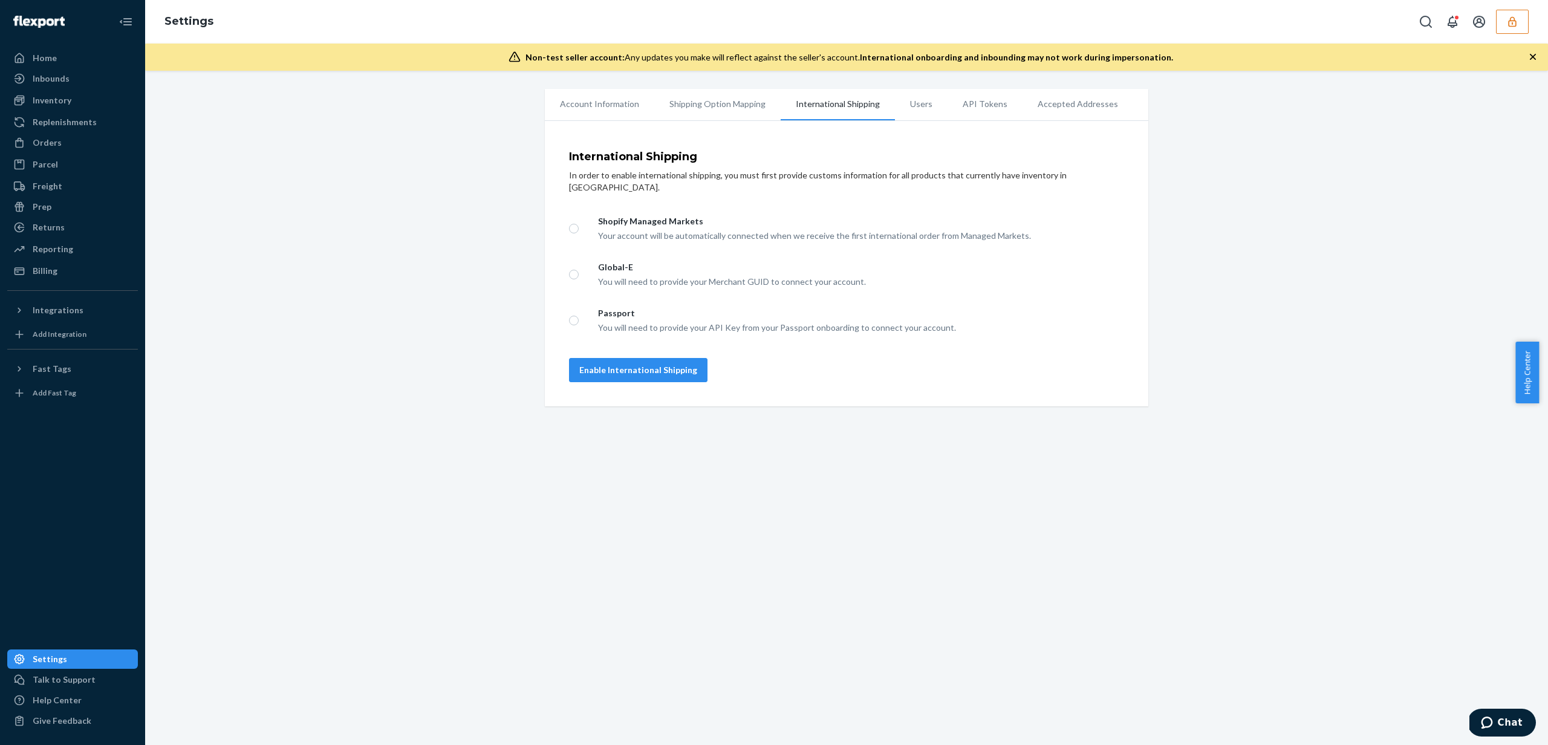
click at [708, 99] on li "Shipping Option Mapping" at bounding box center [717, 104] width 126 height 30
